Goal: Task Accomplishment & Management: Manage account settings

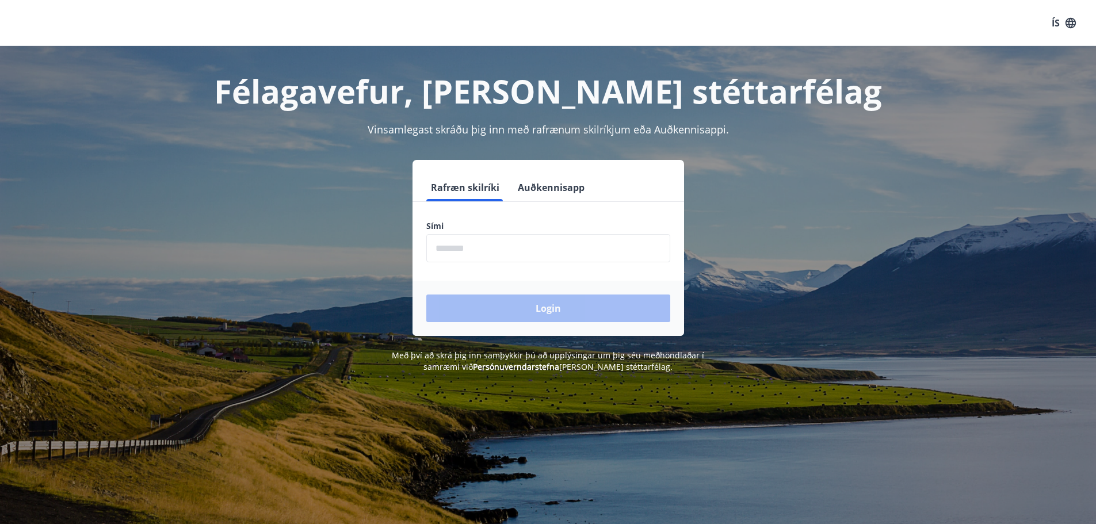
click at [485, 249] on input "phone" at bounding box center [548, 248] width 244 height 28
click at [552, 188] on button "Auðkennisapp" at bounding box center [551, 188] width 76 height 28
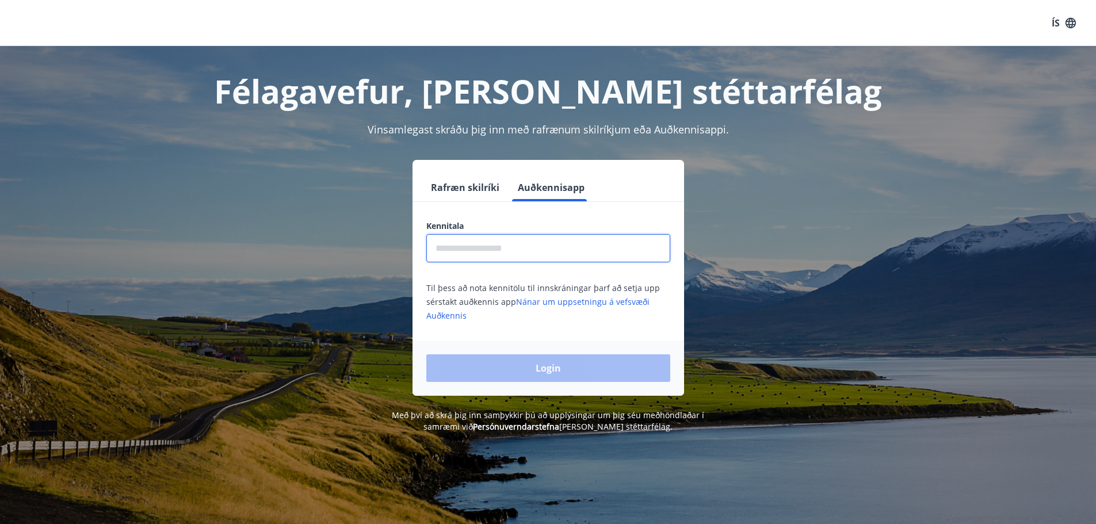
click at [532, 240] on input "text" at bounding box center [548, 248] width 244 height 28
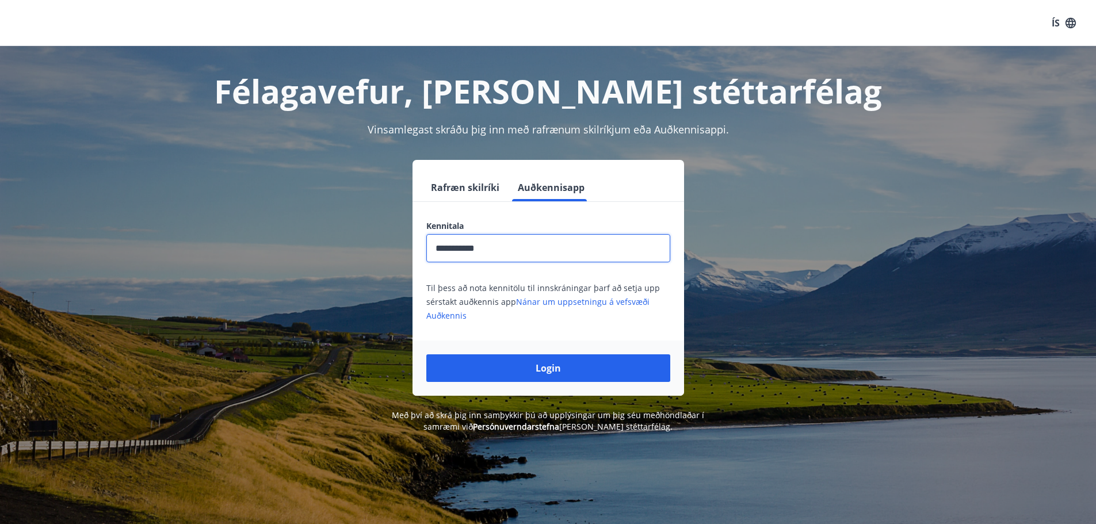
type input "**********"
click at [426, 354] on button "Login" at bounding box center [548, 368] width 244 height 28
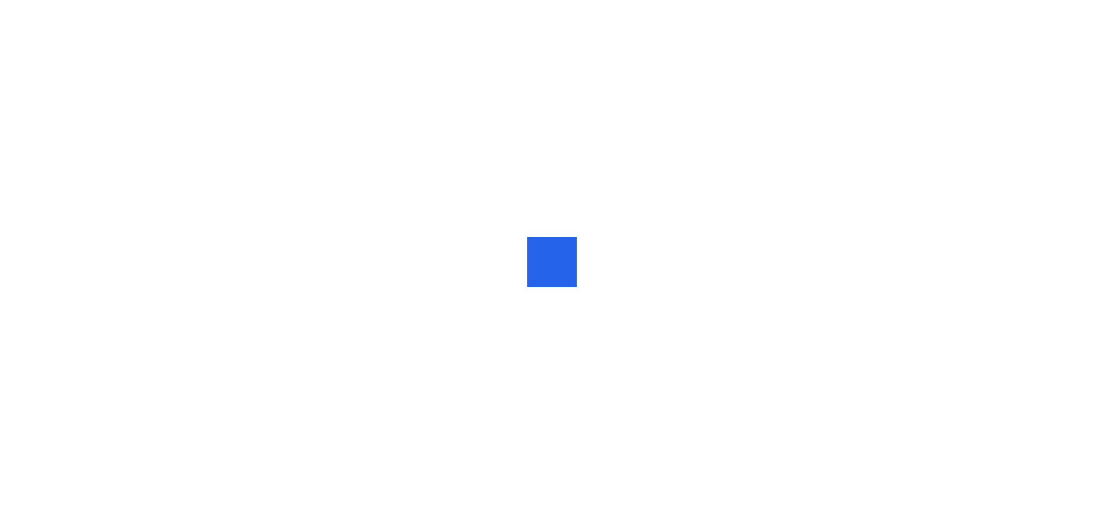
drag, startPoint x: 0, startPoint y: 0, endPoint x: 585, endPoint y: 114, distance: 596.5
click at [585, 114] on div at bounding box center [552, 262] width 1104 height 524
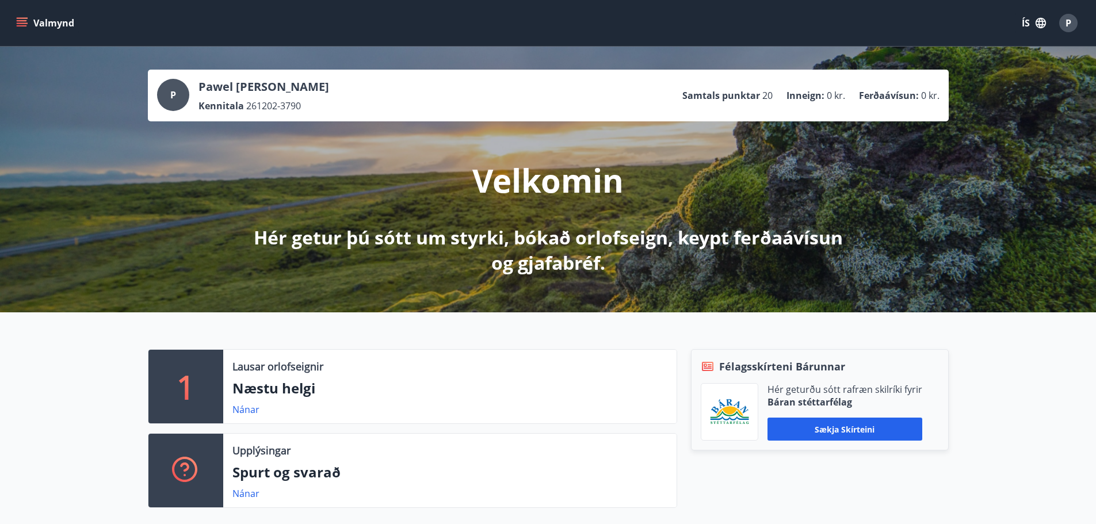
click at [1022, 24] on button "ÍS" at bounding box center [1033, 23] width 37 height 21
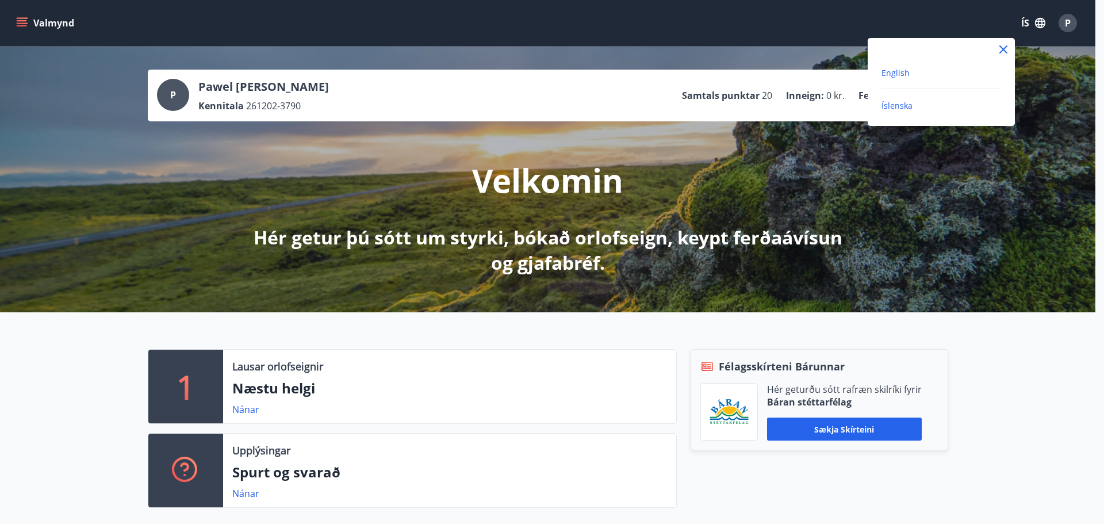
click at [905, 69] on span "English" at bounding box center [896, 72] width 28 height 11
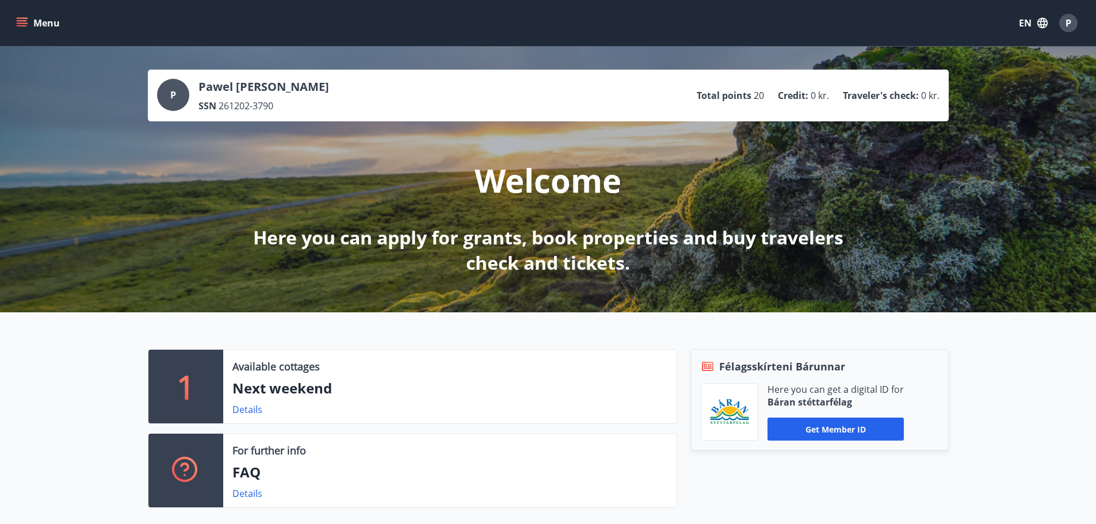
click at [25, 24] on icon "menu" at bounding box center [23, 22] width 13 height 1
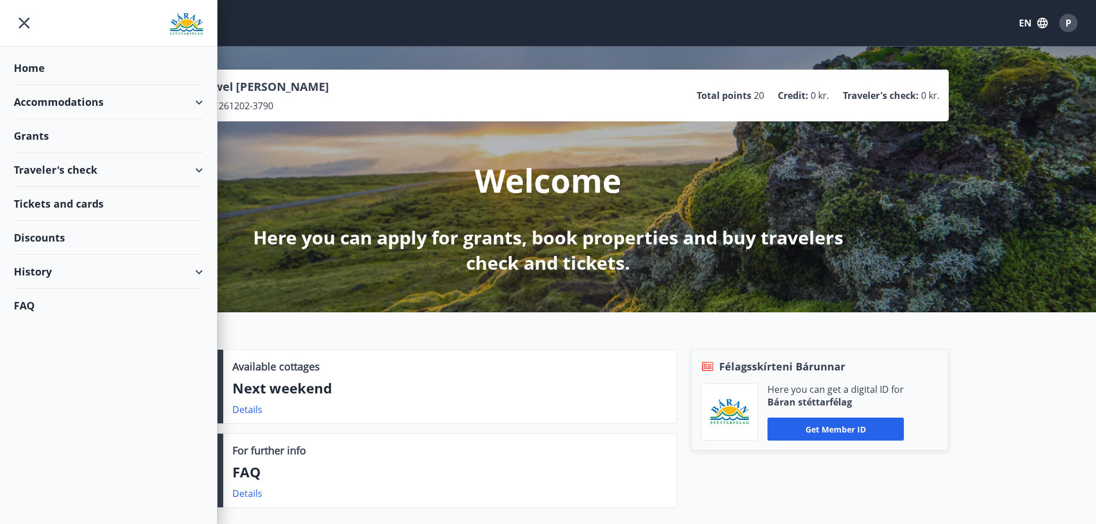
click at [196, 104] on div "Accommodations" at bounding box center [108, 102] width 189 height 34
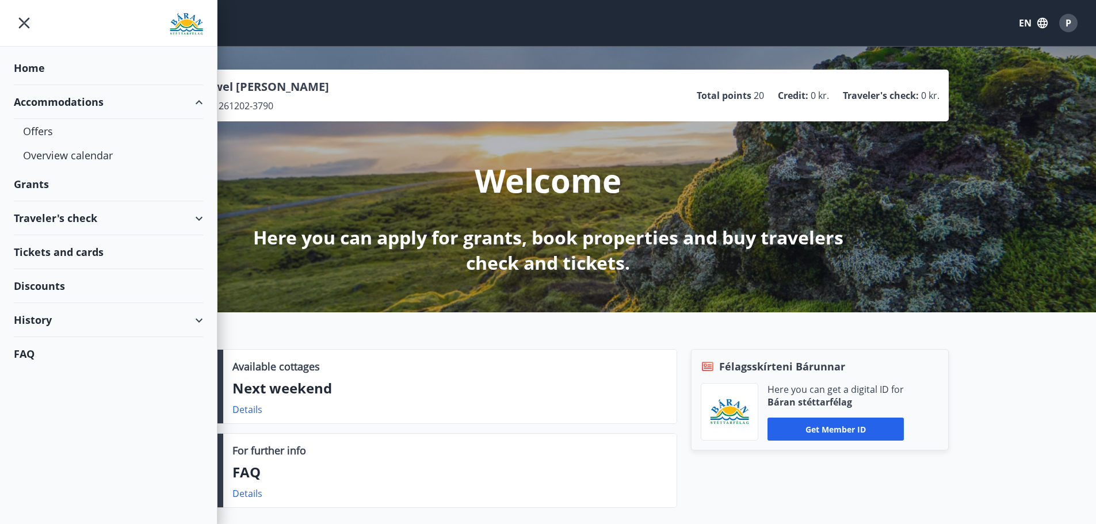
click at [156, 220] on div "Traveler's check" at bounding box center [108, 218] width 189 height 34
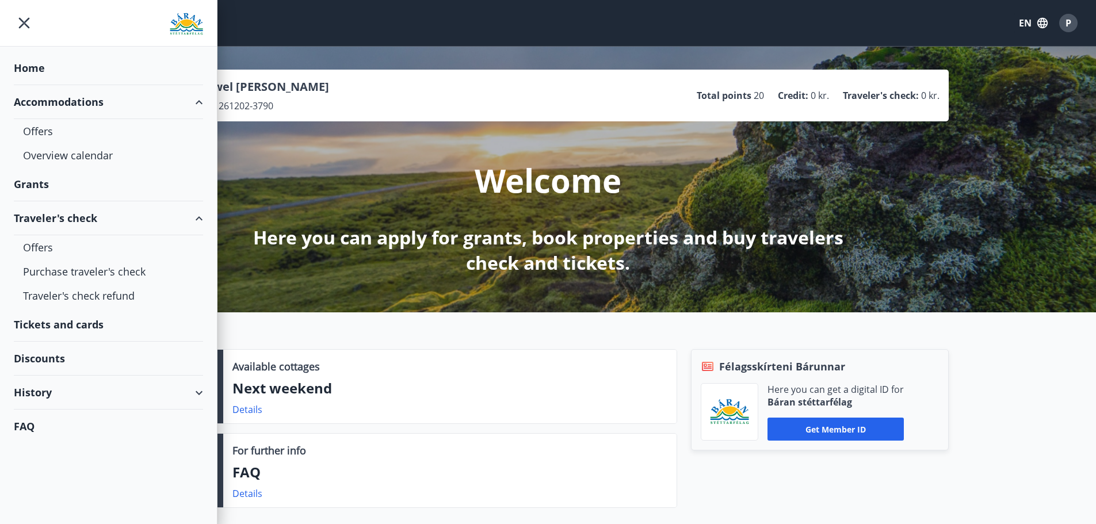
click at [43, 361] on div "Discounts" at bounding box center [108, 359] width 189 height 34
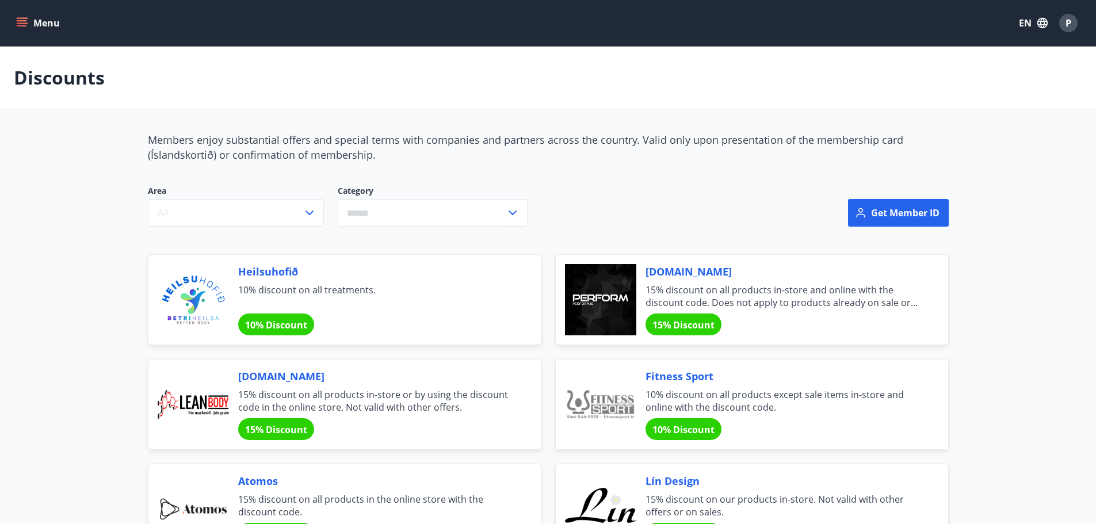
click at [22, 17] on icon "menu" at bounding box center [22, 23] width 12 height 12
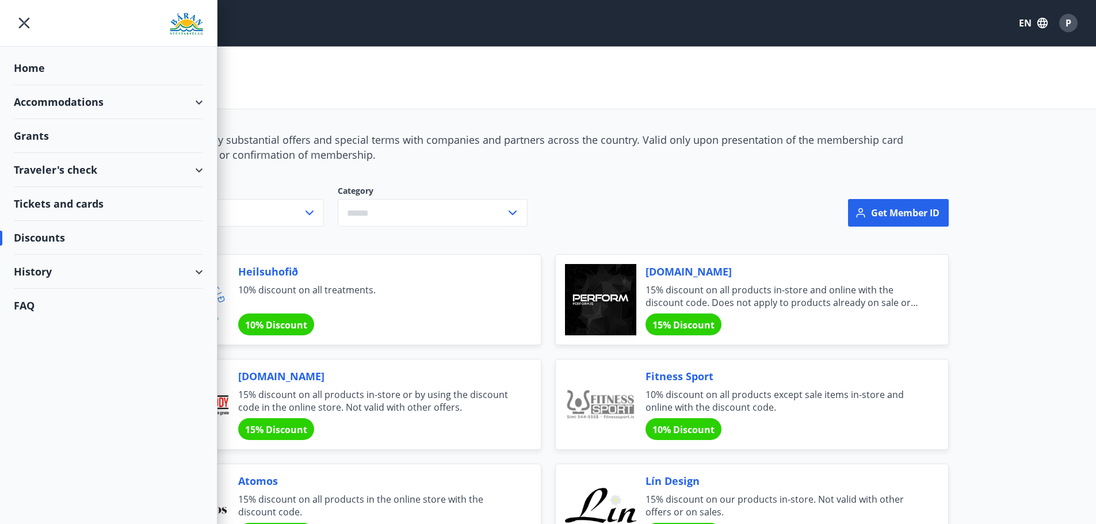
click at [55, 85] on div "Grants" at bounding box center [108, 68] width 189 height 34
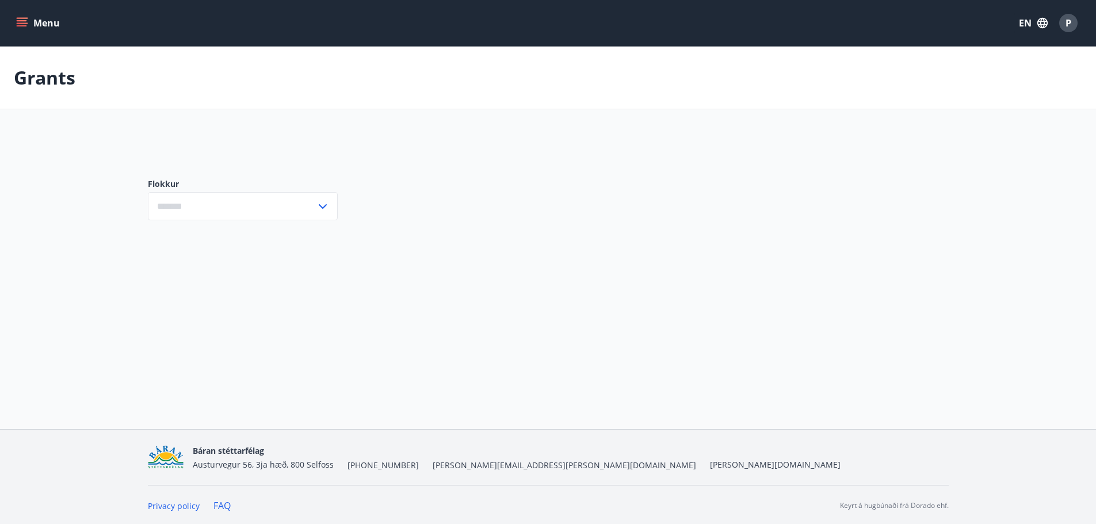
type input "***"
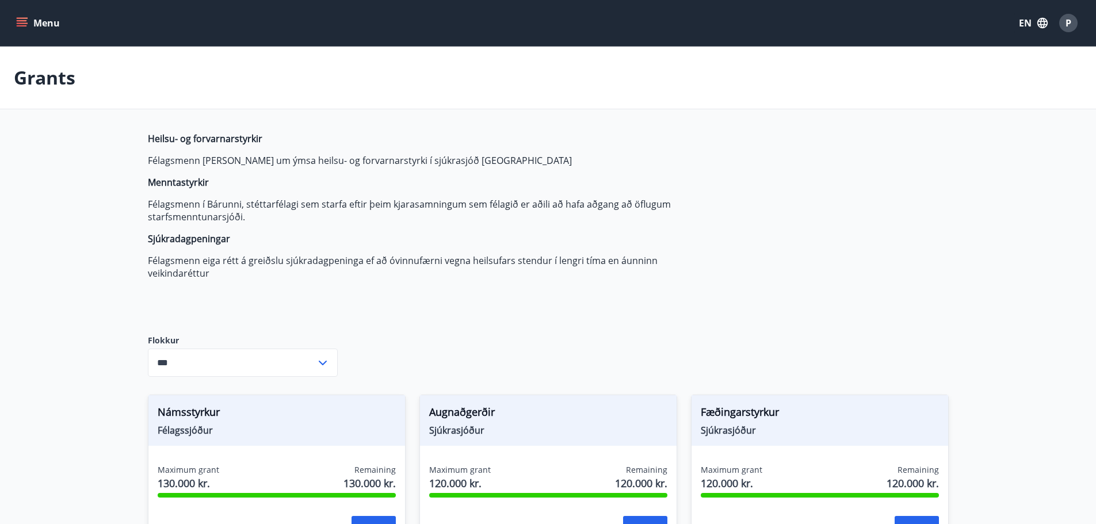
click at [240, 357] on input "***" at bounding box center [232, 363] width 168 height 28
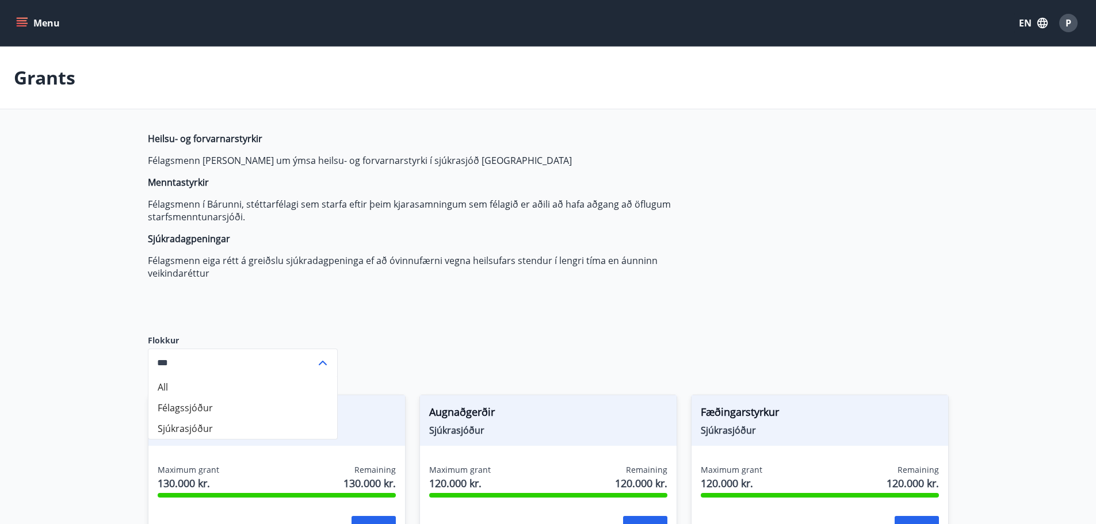
click at [590, 299] on div "Heilsu- og forvarnarstyrkir Félagsmenn geta sótt um ýmsa heilsu- og forvarnarst…" at bounding box center [419, 224] width 543 height 184
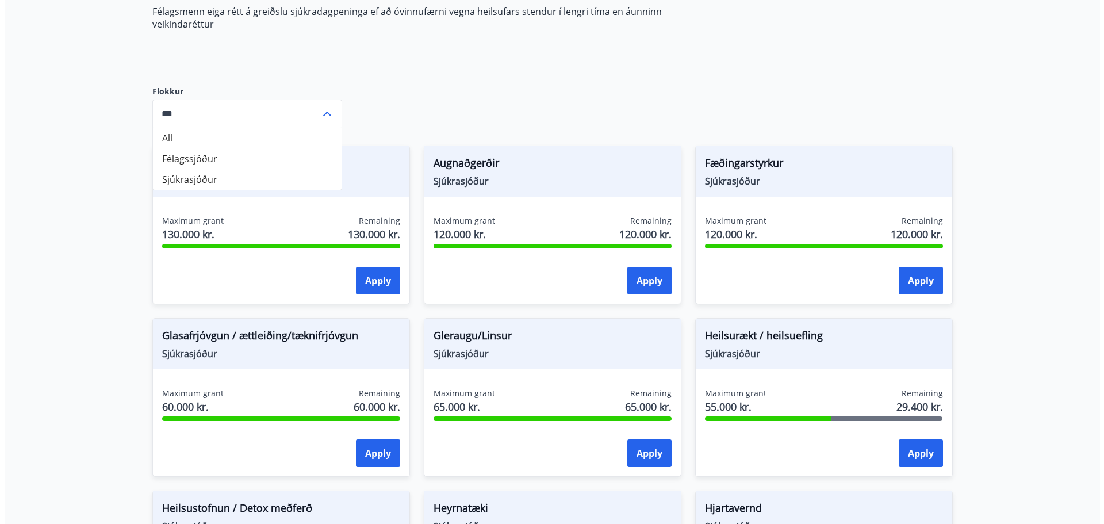
scroll to position [403, 0]
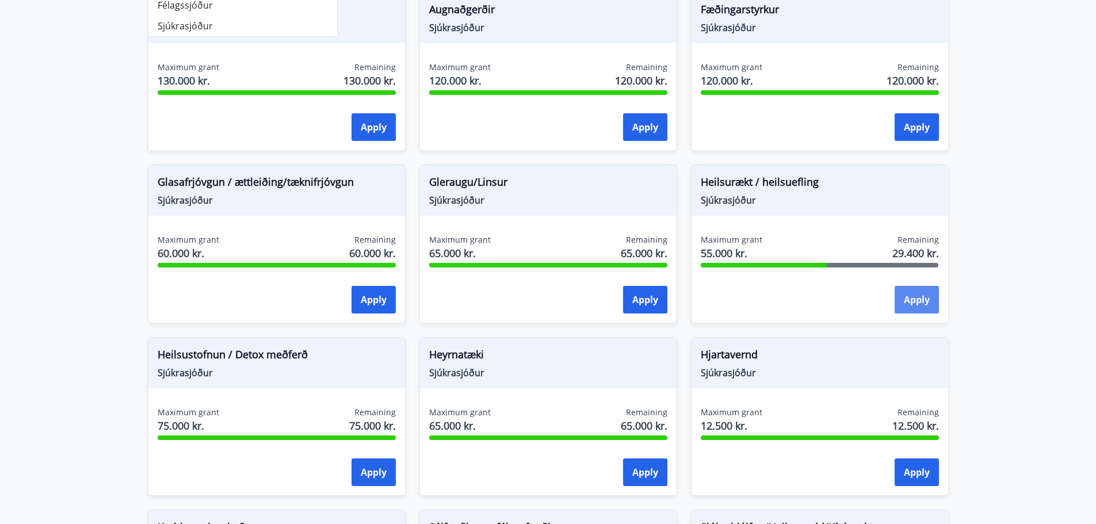
click at [906, 305] on button "Apply" at bounding box center [916, 300] width 44 height 28
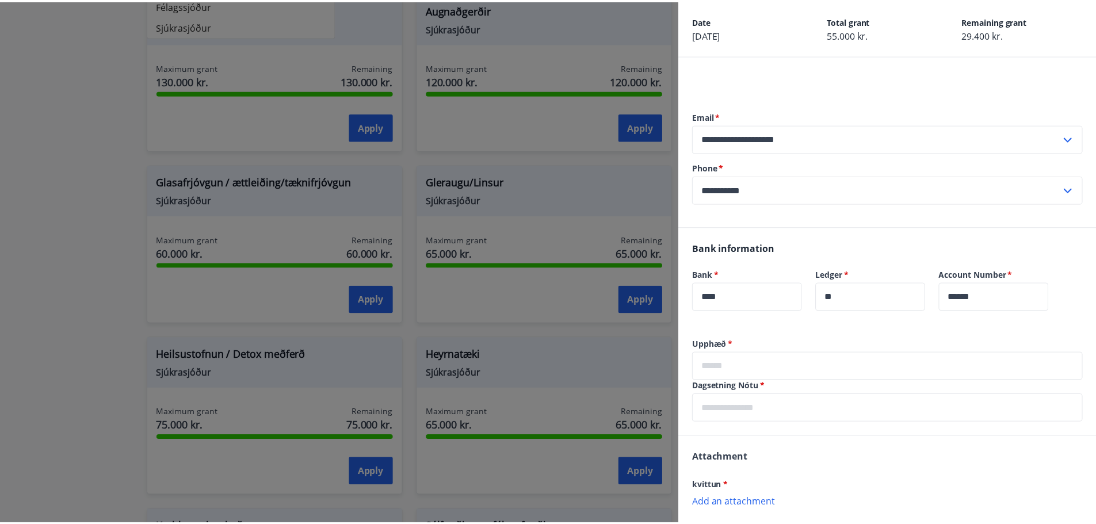
scroll to position [147, 0]
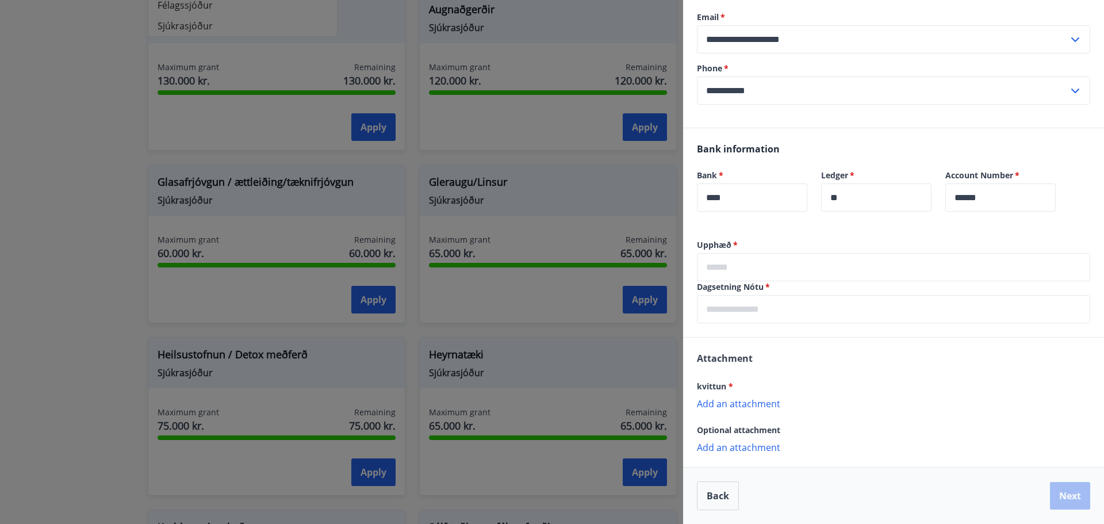
click at [619, 267] on div at bounding box center [552, 262] width 1104 height 524
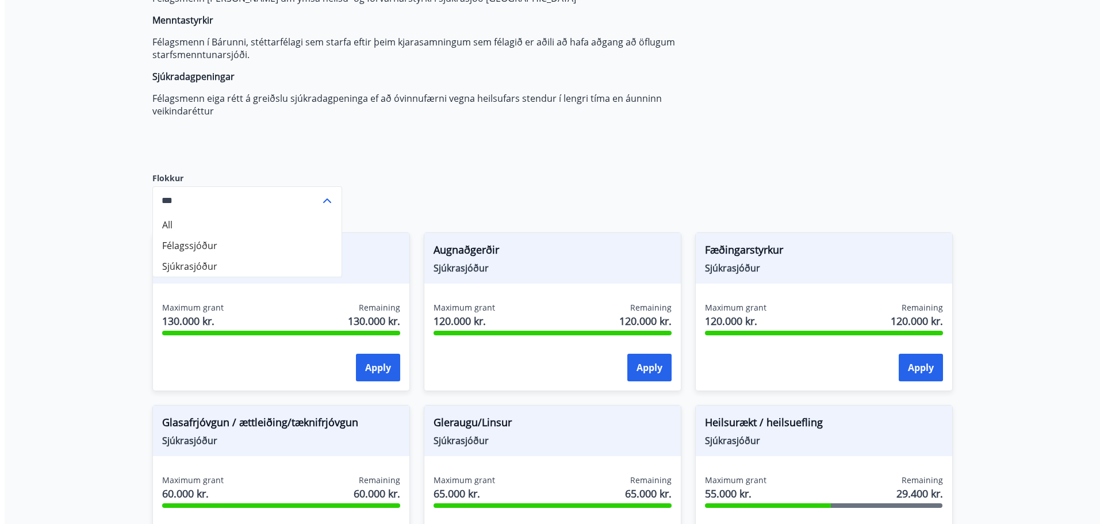
scroll to position [0, 0]
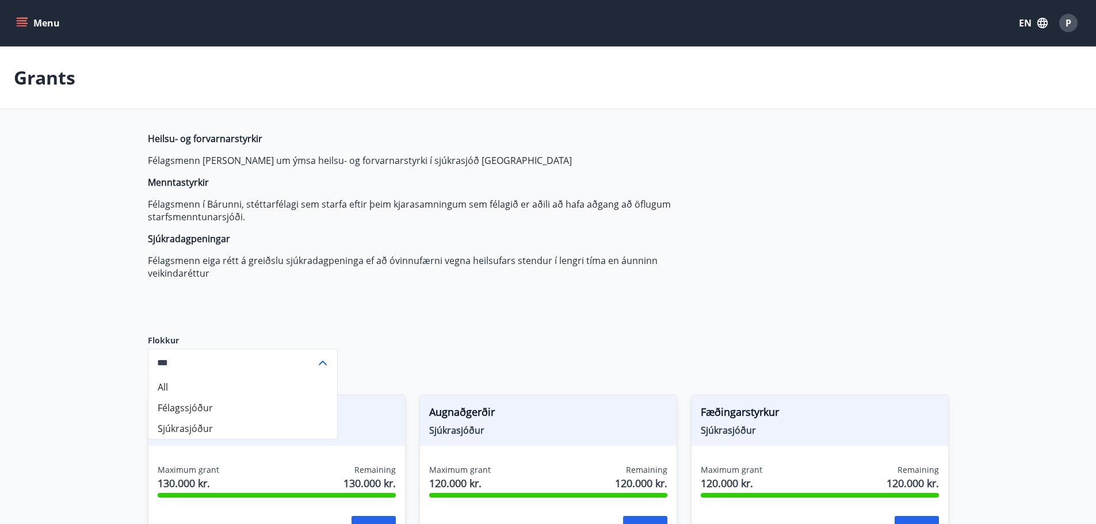
click at [16, 31] on button "Menu" at bounding box center [39, 23] width 51 height 21
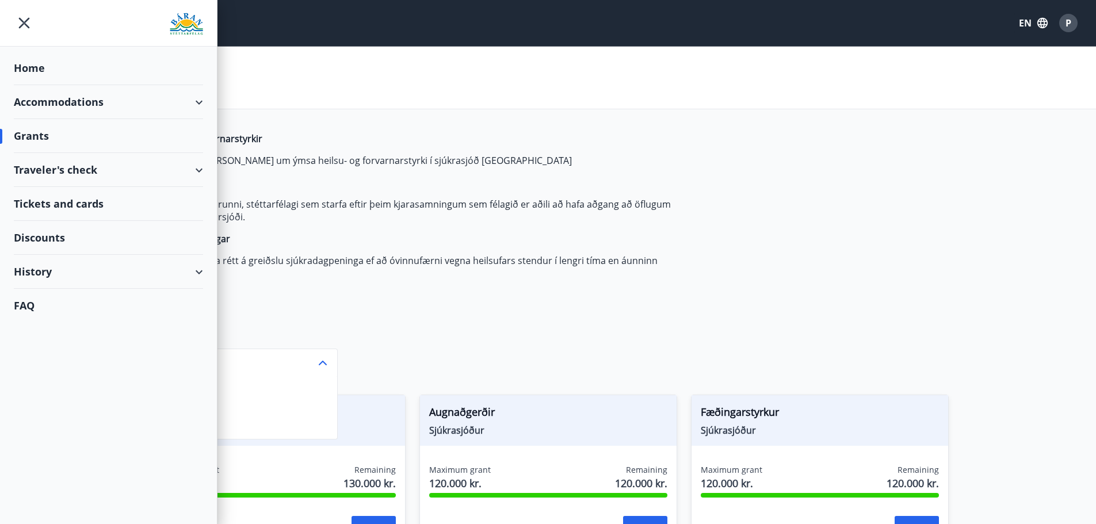
click at [192, 173] on div "Traveler's check" at bounding box center [108, 170] width 189 height 34
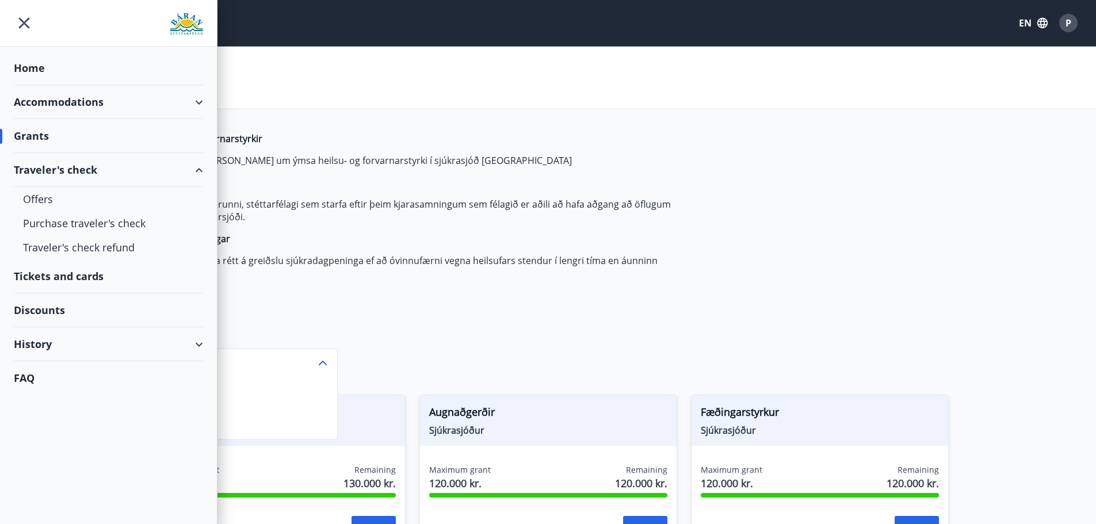
click at [122, 106] on div "Accommodations" at bounding box center [108, 102] width 189 height 34
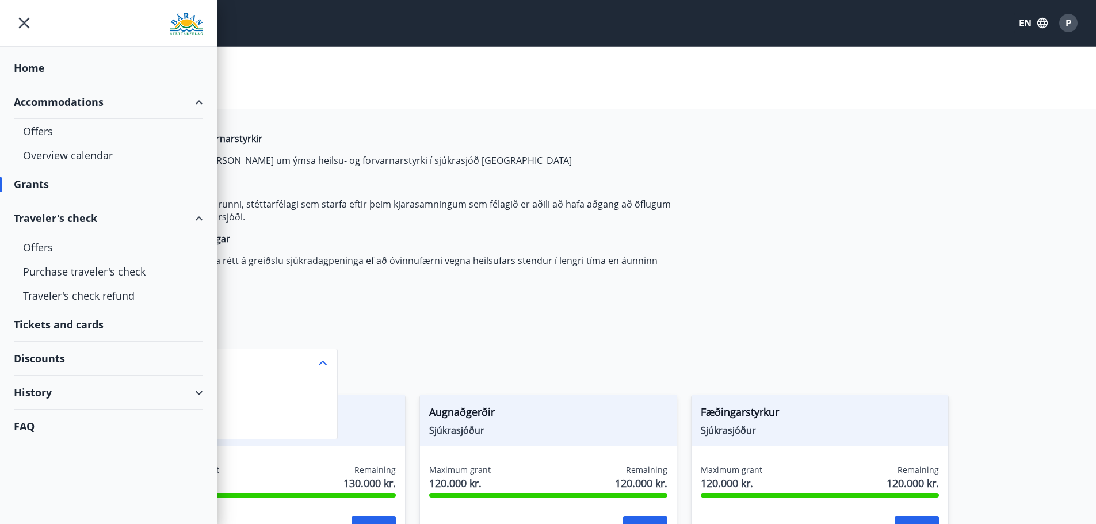
click at [35, 78] on div "Home" at bounding box center [108, 68] width 189 height 34
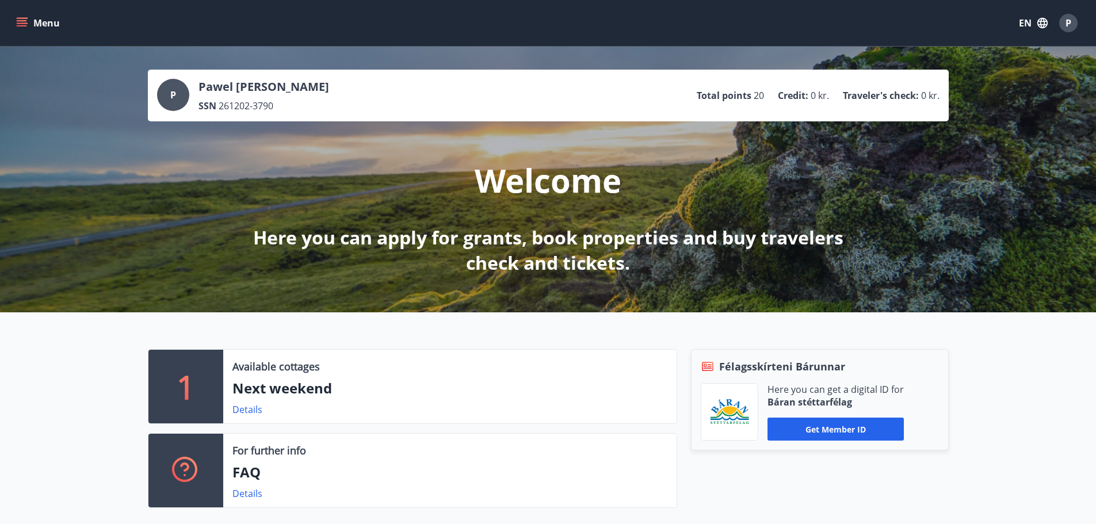
click at [1071, 26] on div "P" at bounding box center [1068, 23] width 18 height 18
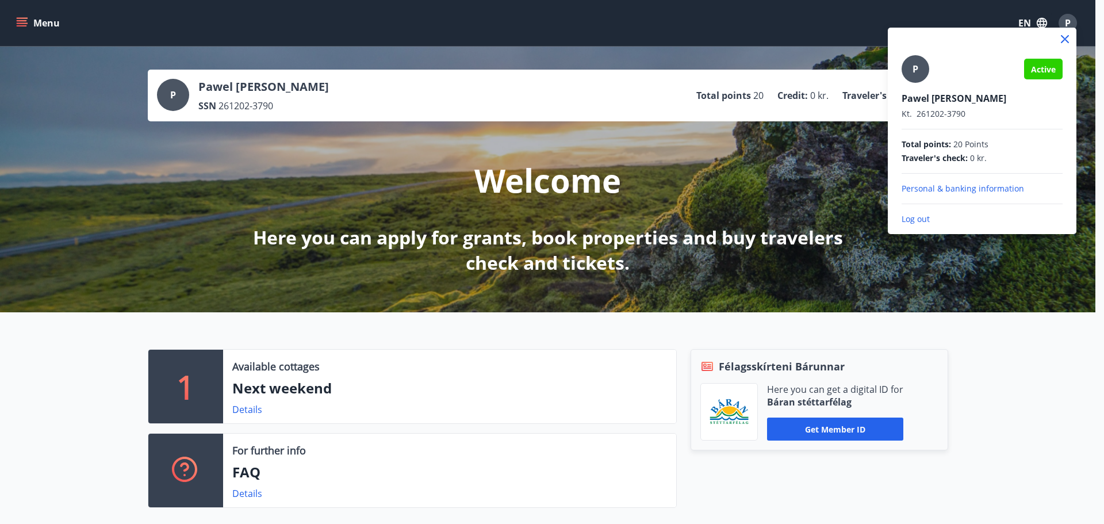
click at [967, 188] on p "Personal & banking information" at bounding box center [982, 189] width 161 height 12
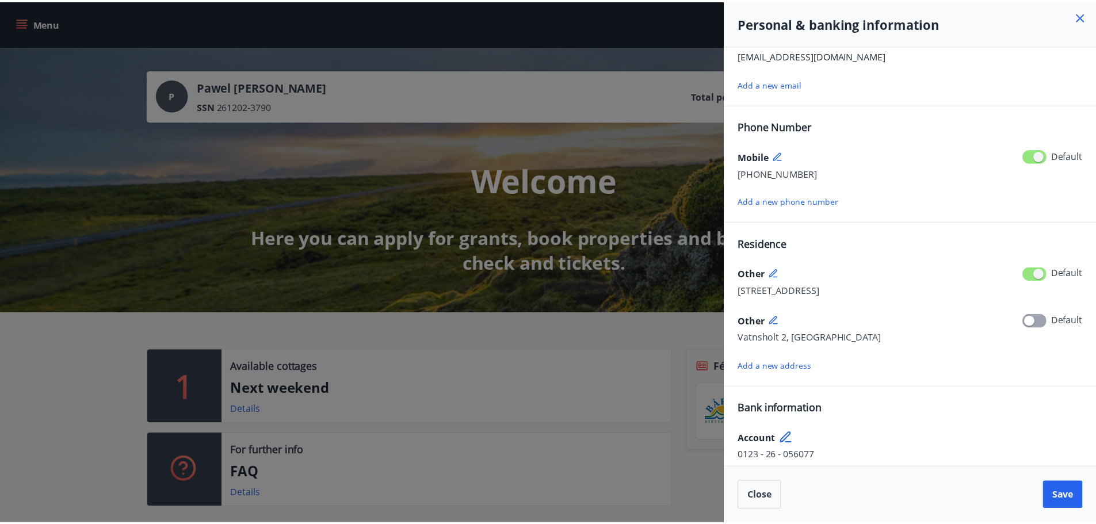
scroll to position [67, 0]
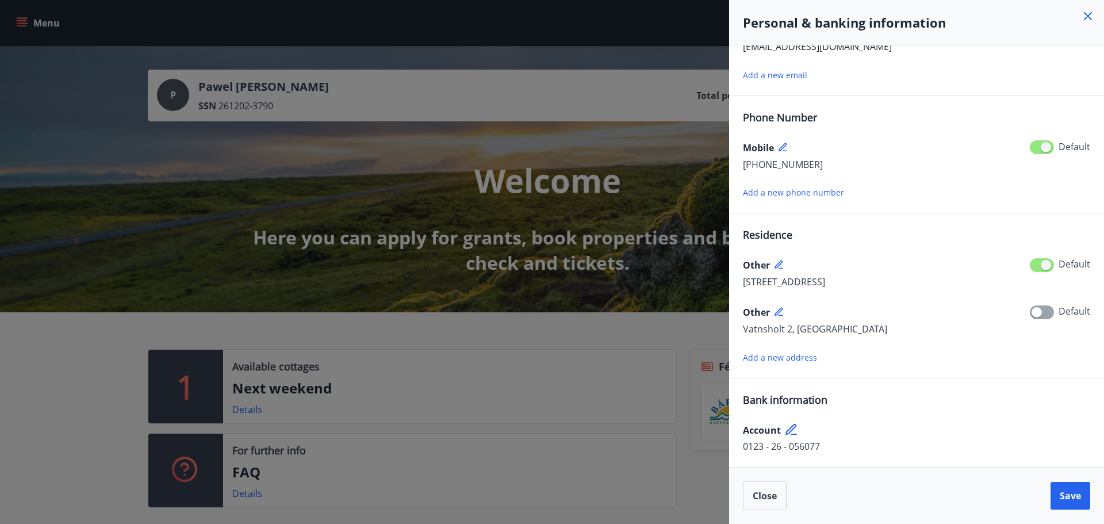
click at [597, 286] on div at bounding box center [552, 262] width 1104 height 524
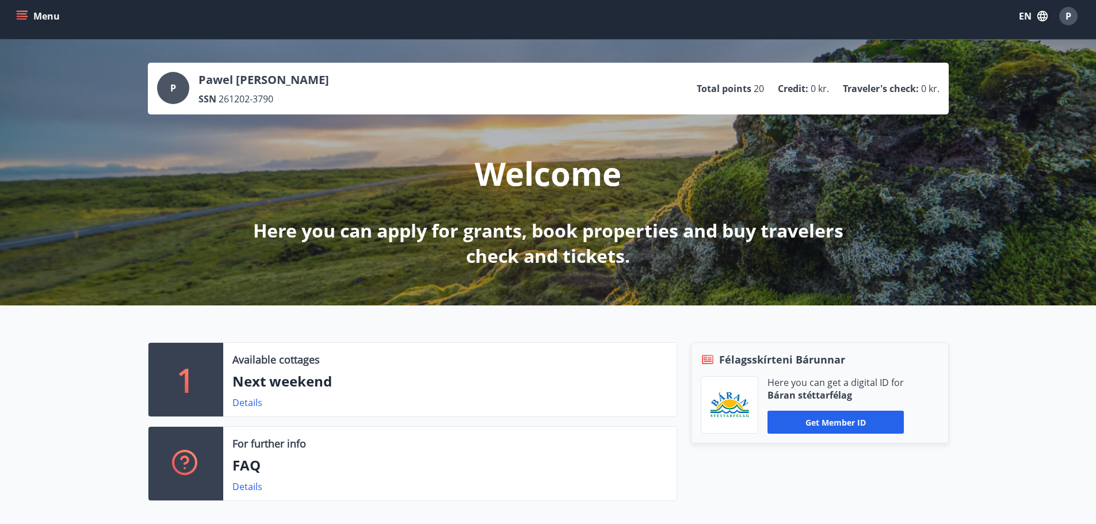
scroll to position [0, 0]
